Goal: Navigation & Orientation: Find specific page/section

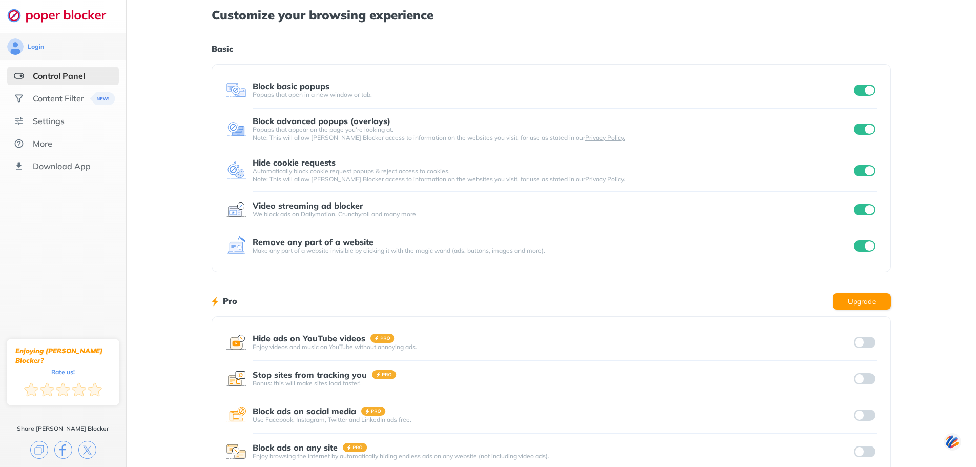
scroll to position [63, 0]
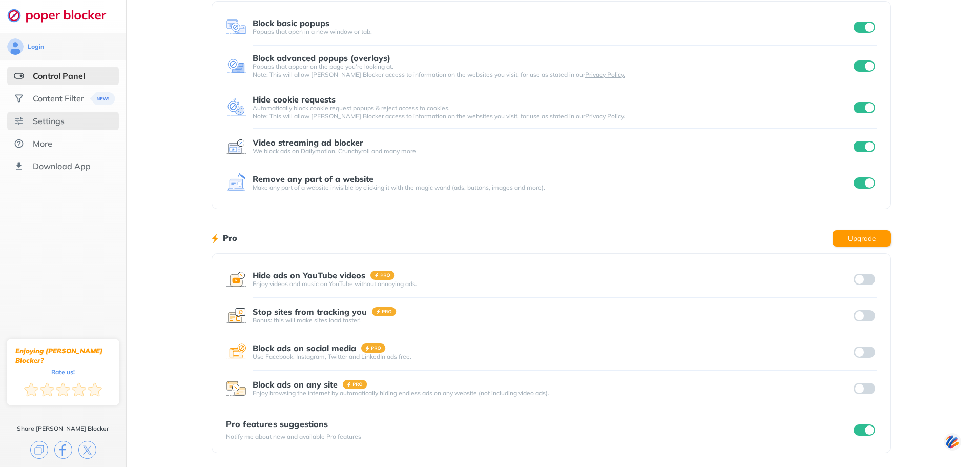
click at [52, 124] on div "Settings" at bounding box center [49, 121] width 32 height 10
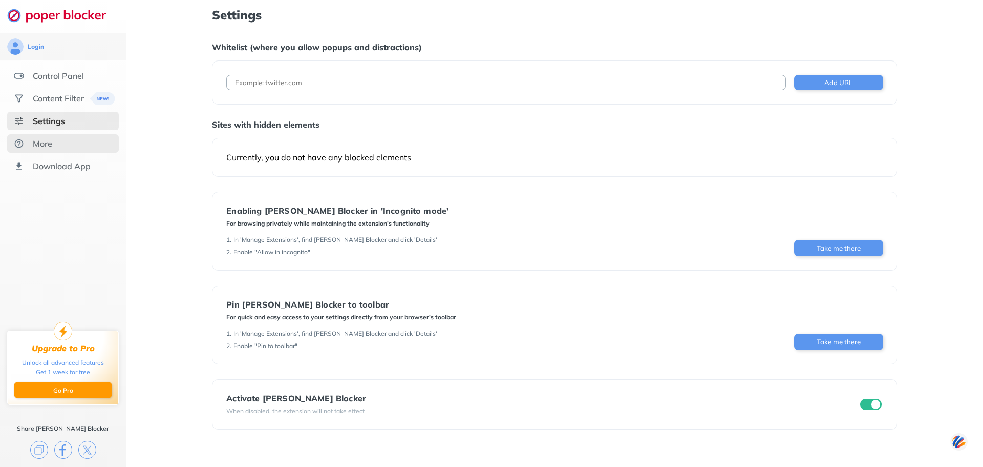
click at [44, 144] on div "More" at bounding box center [42, 143] width 19 height 10
